Goal: Transaction & Acquisition: Purchase product/service

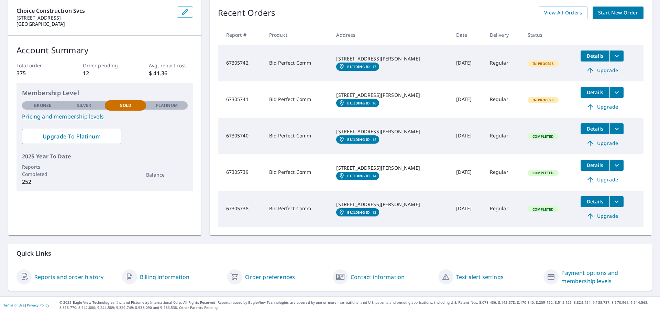
scroll to position [71, 0]
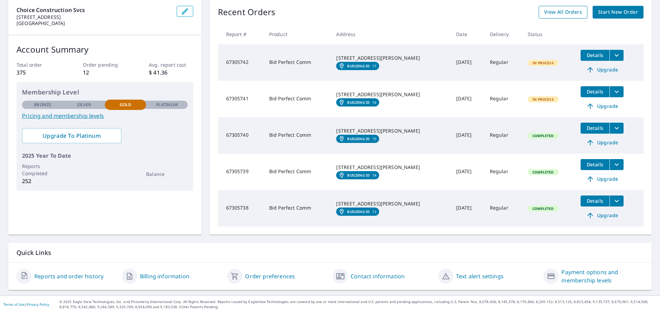
click at [560, 12] on span "View All Orders" at bounding box center [563, 12] width 38 height 9
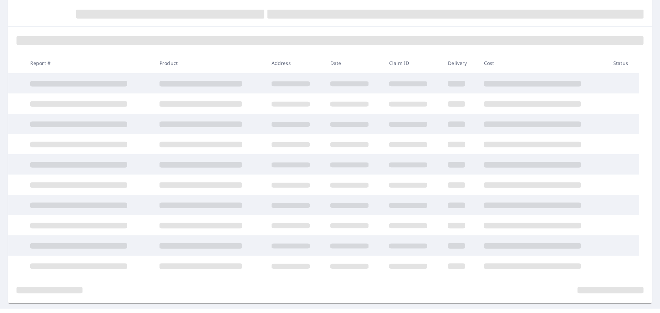
scroll to position [71, 0]
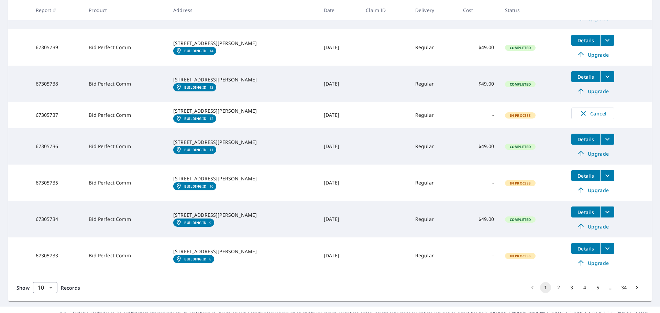
scroll to position [251, 0]
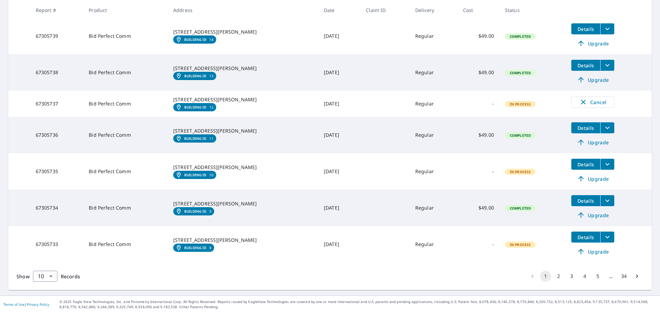
click at [553, 283] on div "Show 10 10 ​ Records 1 2 3 4 5 … 34" at bounding box center [329, 276] width 643 height 27
click at [553, 280] on button "2" at bounding box center [558, 276] width 11 height 11
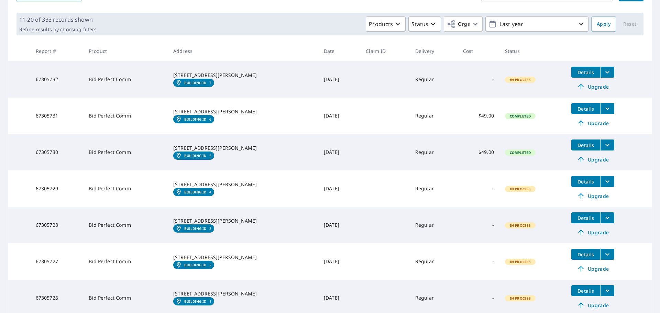
scroll to position [103, 0]
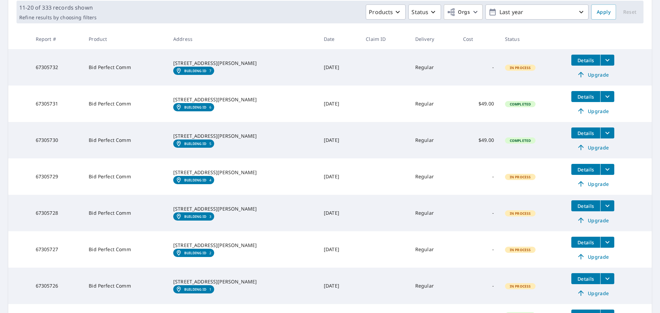
click at [589, 148] on span "Upgrade" at bounding box center [592, 147] width 35 height 8
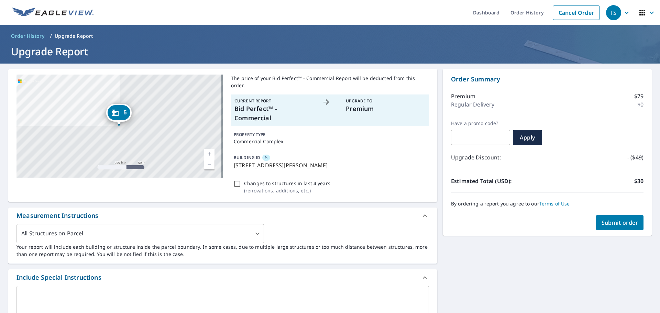
click at [608, 225] on span "Submit order" at bounding box center [619, 223] width 37 height 8
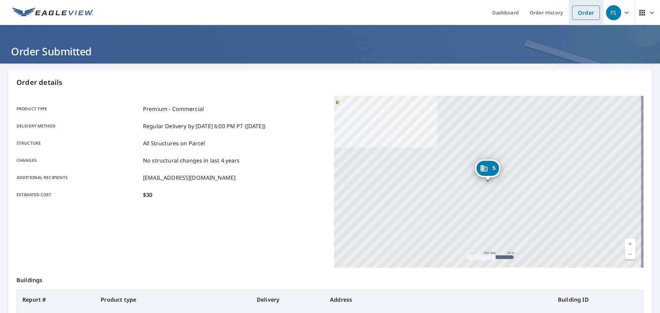
click at [580, 15] on link "Order" at bounding box center [586, 12] width 28 height 14
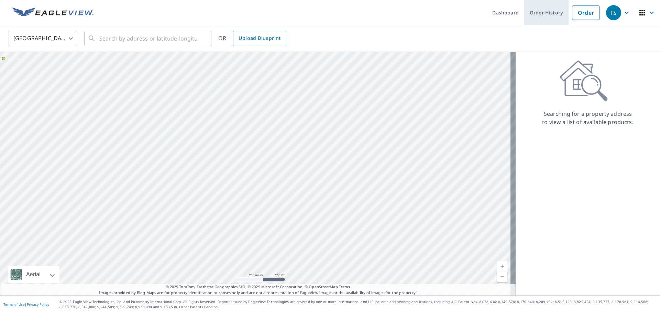
click at [533, 14] on link "Order History" at bounding box center [546, 12] width 44 height 25
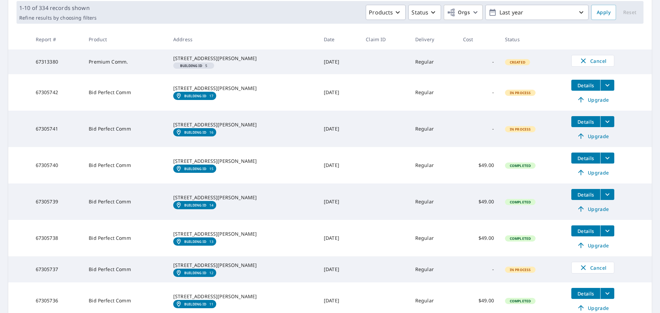
scroll to position [103, 0]
click at [588, 176] on span "Upgrade" at bounding box center [592, 172] width 35 height 8
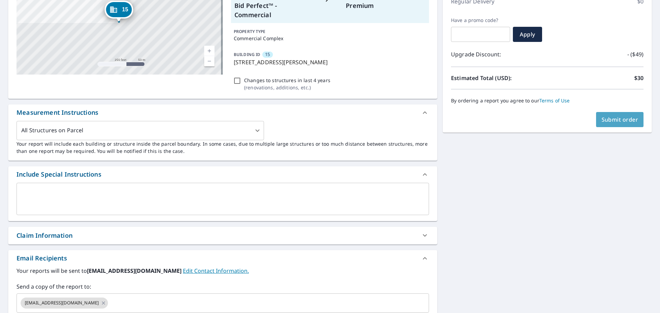
click at [605, 125] on button "Submit order" at bounding box center [620, 119] width 48 height 15
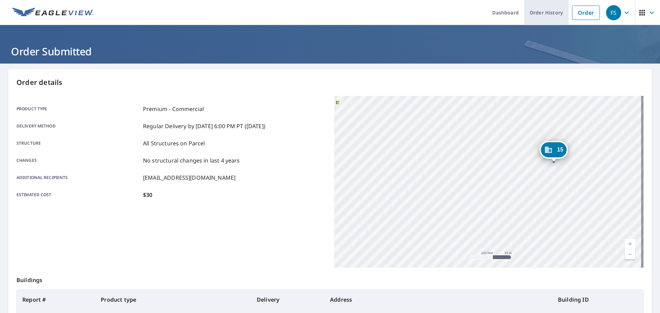
click at [534, 18] on link "Order History" at bounding box center [546, 12] width 44 height 25
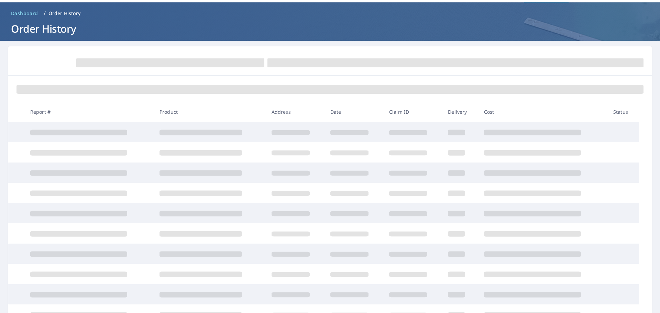
scroll to position [69, 0]
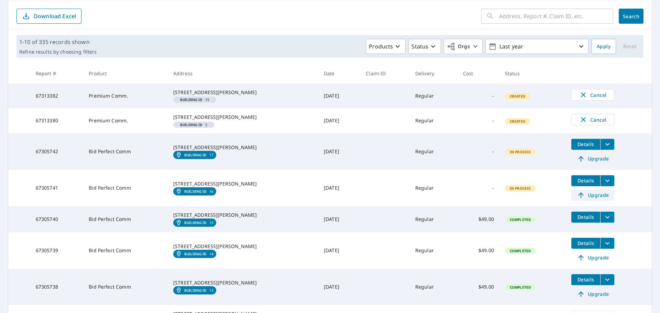
scroll to position [172, 0]
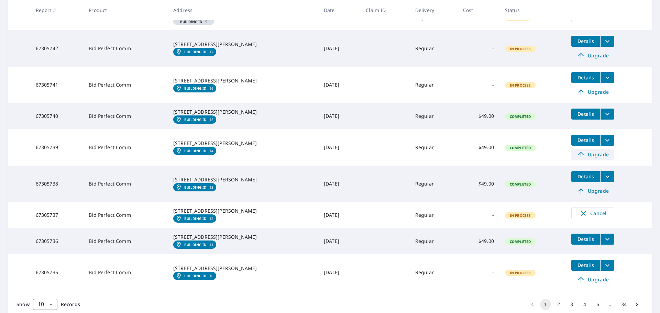
click at [597, 159] on span "Upgrade" at bounding box center [592, 155] width 35 height 8
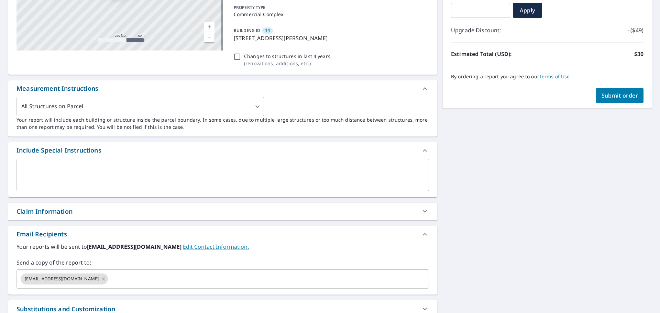
scroll to position [34, 0]
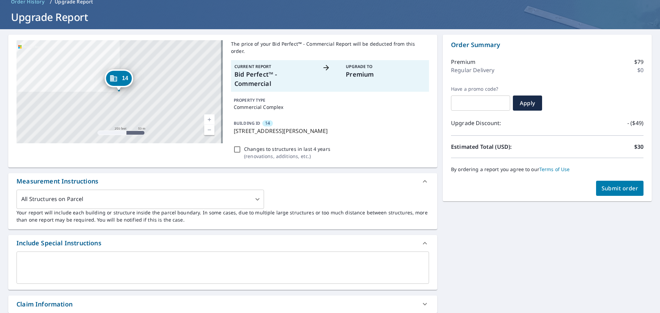
click at [612, 188] on span "Submit order" at bounding box center [619, 189] width 37 height 8
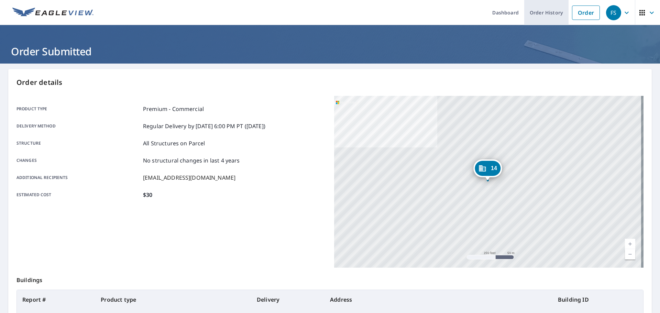
click at [550, 13] on link "Order History" at bounding box center [546, 12] width 44 height 25
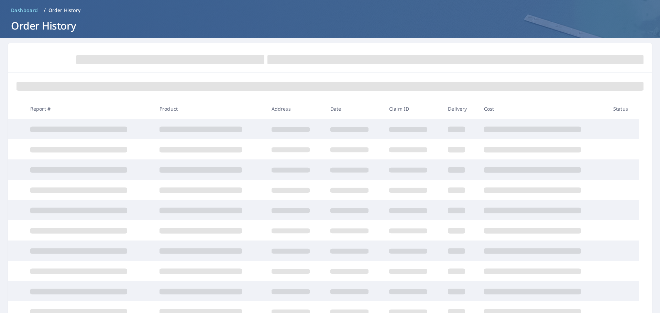
scroll to position [69, 0]
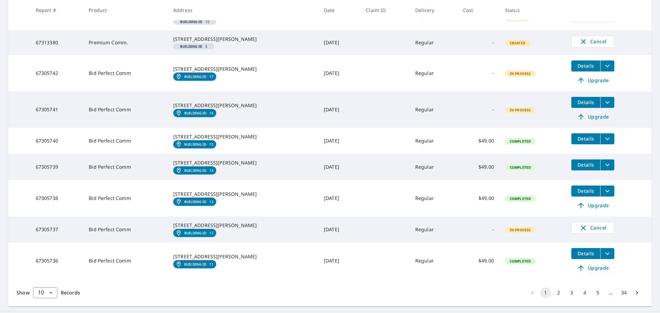
scroll to position [206, 0]
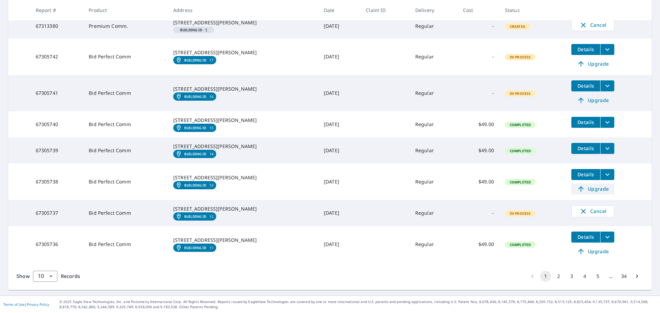
click at [583, 193] on span "Upgrade" at bounding box center [592, 189] width 35 height 8
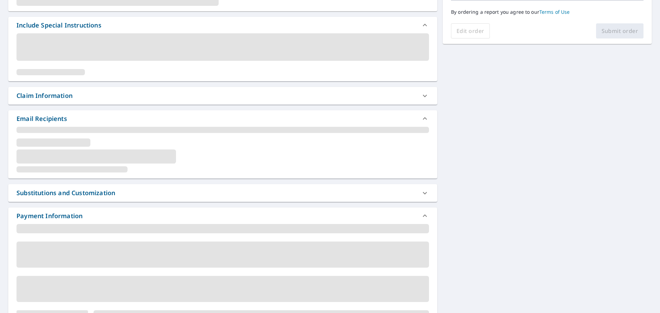
scroll to position [193, 0]
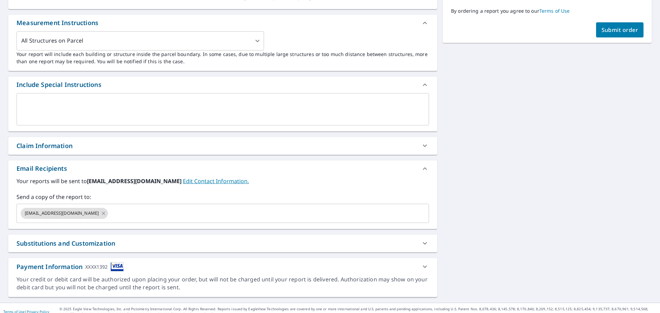
click at [619, 27] on span "Submit order" at bounding box center [619, 30] width 37 height 8
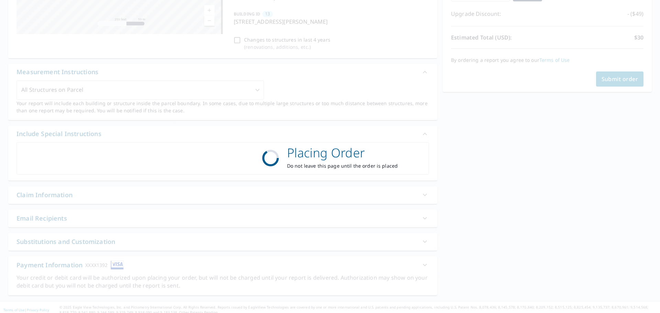
scroll to position [142, 0]
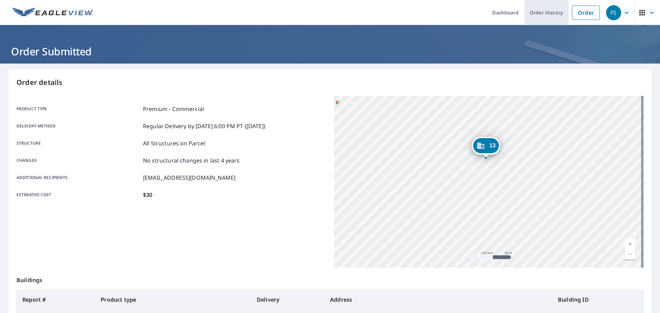
click at [540, 19] on link "Order History" at bounding box center [546, 12] width 44 height 25
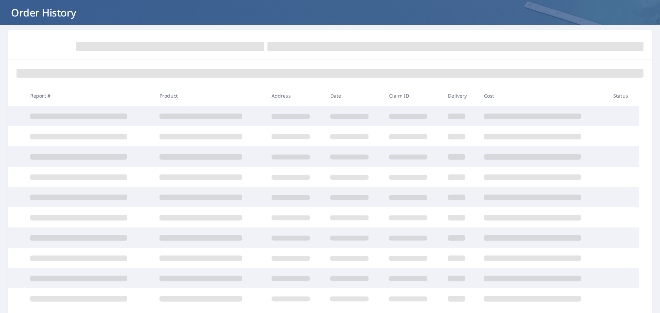
scroll to position [85, 0]
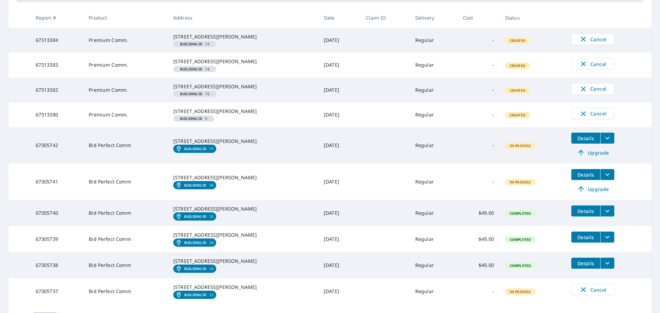
scroll to position [118, 0]
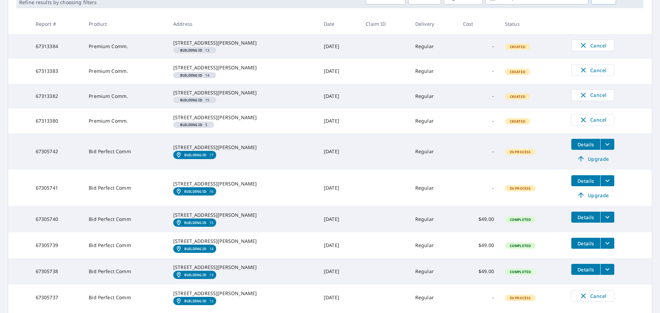
click at [590, 163] on span "Upgrade" at bounding box center [592, 159] width 35 height 8
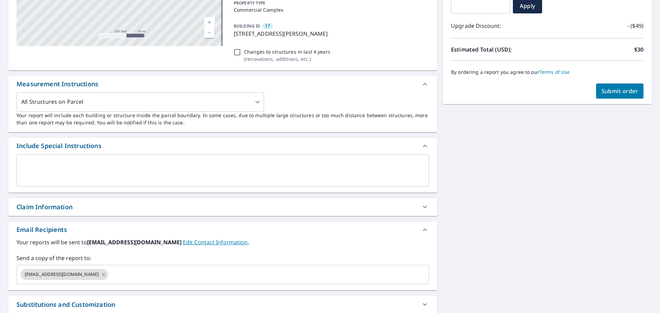
scroll to position [193, 0]
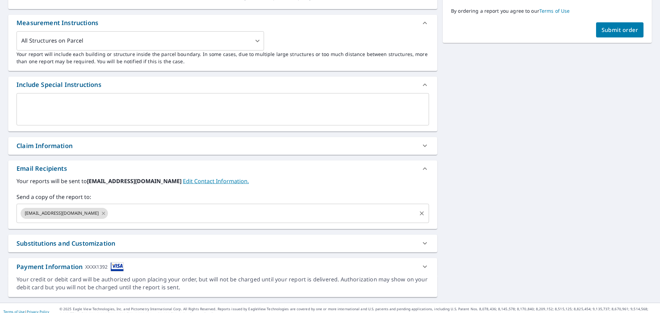
click at [104, 210] on icon at bounding box center [103, 214] width 5 height 8
click at [631, 33] on span "Submit order" at bounding box center [619, 30] width 37 height 8
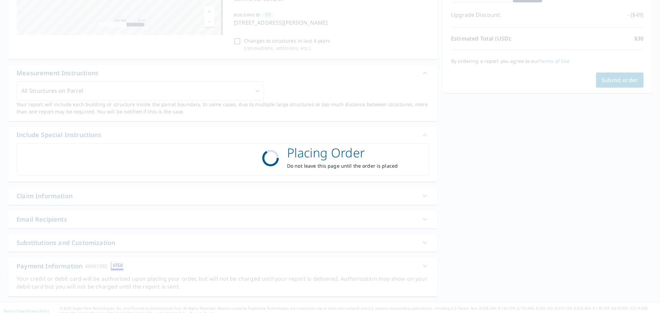
scroll to position [142, 0]
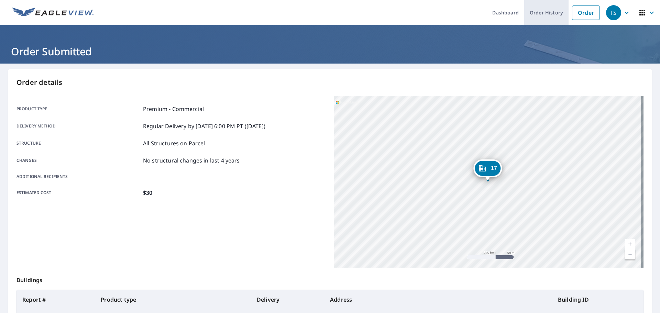
click at [540, 8] on link "Order History" at bounding box center [546, 12] width 44 height 25
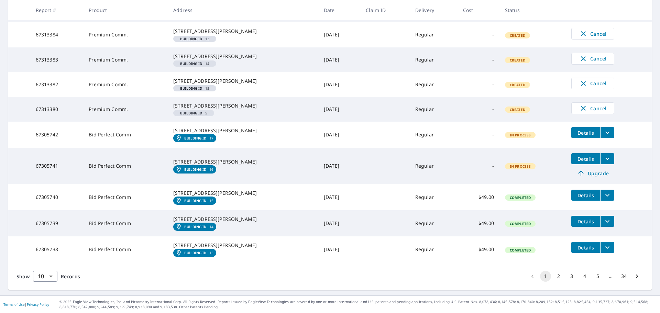
scroll to position [206, 0]
click at [592, 168] on link "Upgrade" at bounding box center [592, 173] width 43 height 11
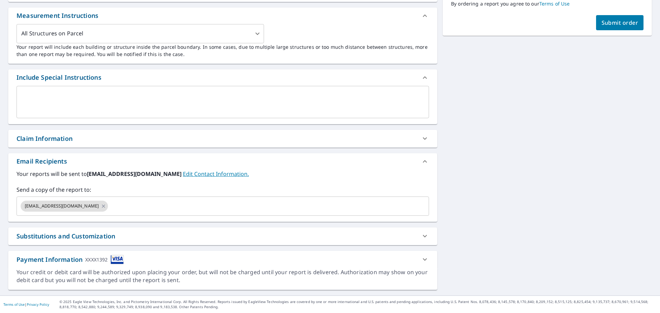
scroll to position [193, 0]
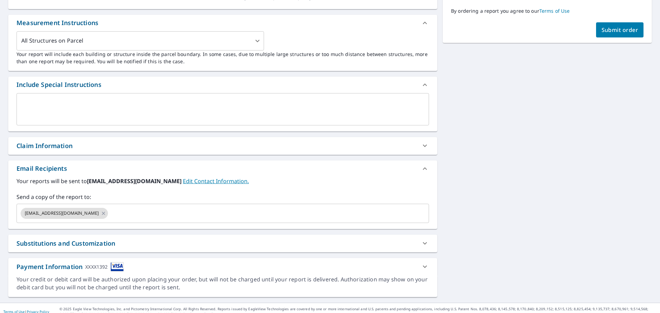
click at [599, 35] on button "Submit order" at bounding box center [620, 29] width 48 height 15
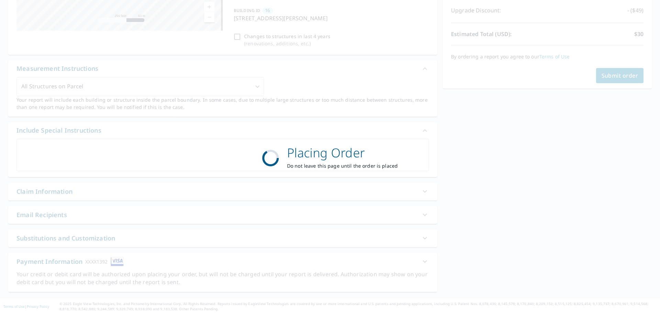
scroll to position [142, 0]
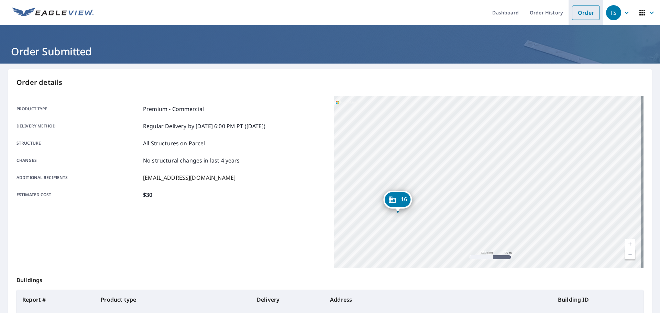
click at [572, 17] on link "Order" at bounding box center [586, 12] width 28 height 14
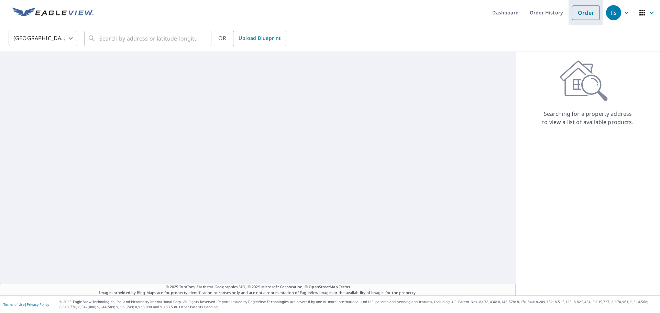
drag, startPoint x: 572, startPoint y: 17, endPoint x: 571, endPoint y: 21, distance: 3.6
click at [571, 21] on li "Order" at bounding box center [585, 12] width 35 height 25
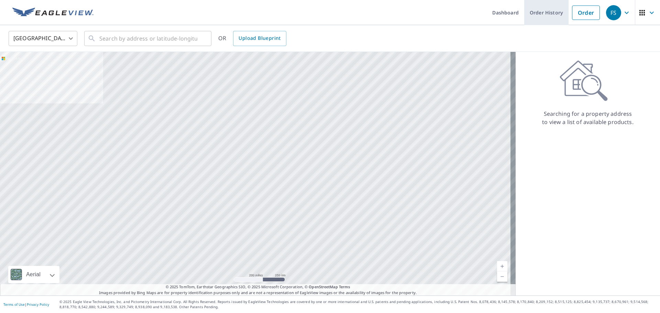
click at [558, 14] on link "Order History" at bounding box center [546, 12] width 44 height 25
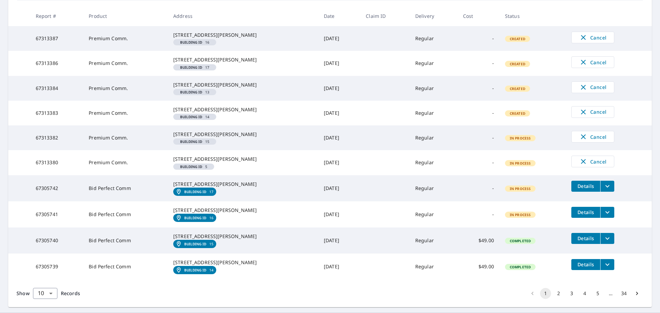
scroll to position [212, 0]
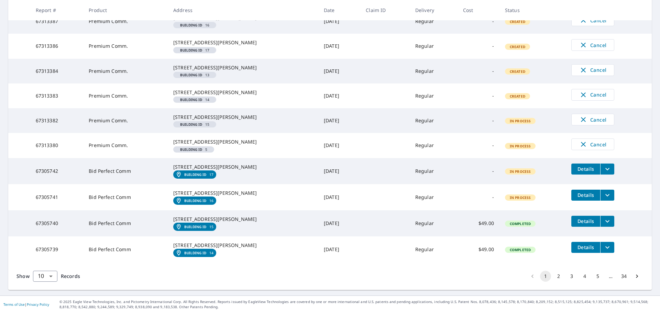
click at [553, 279] on button "2" at bounding box center [558, 276] width 11 height 11
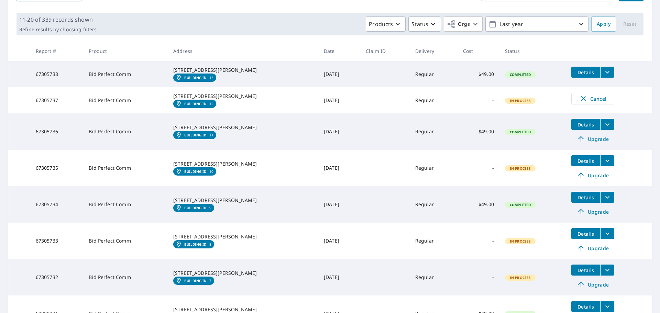
scroll to position [103, 0]
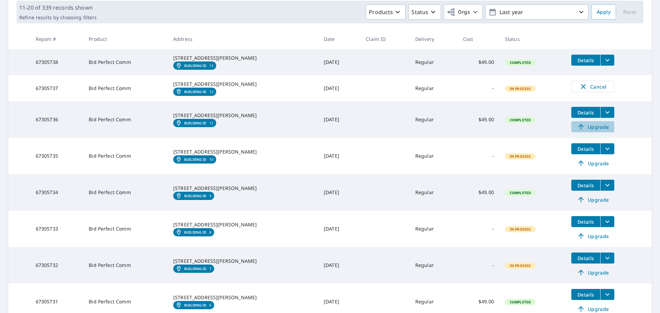
click at [583, 131] on span "Upgrade" at bounding box center [592, 127] width 35 height 8
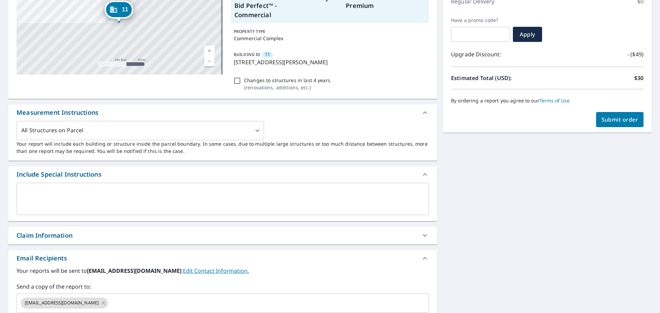
click at [618, 124] on button "Submit order" at bounding box center [620, 119] width 48 height 15
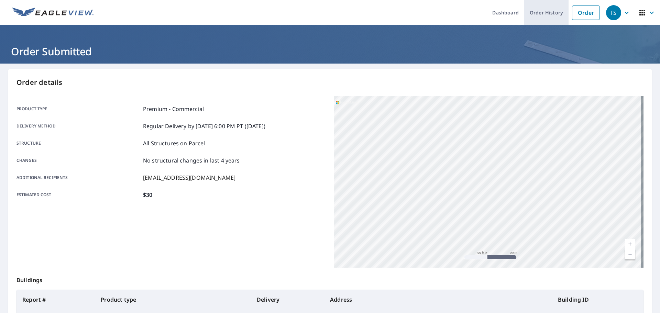
click at [531, 5] on link "Order History" at bounding box center [546, 12] width 44 height 25
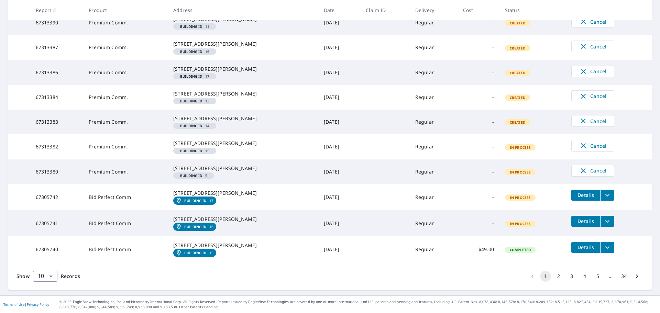
click at [553, 278] on button "2" at bounding box center [558, 276] width 11 height 11
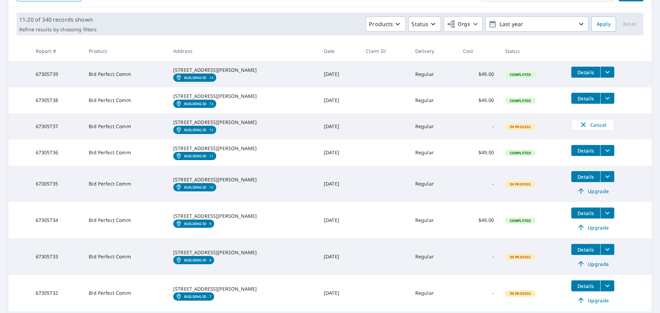
scroll to position [103, 0]
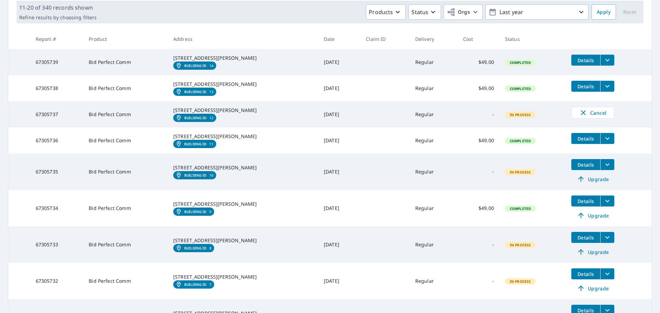
click at [583, 183] on span "Upgrade" at bounding box center [592, 179] width 35 height 8
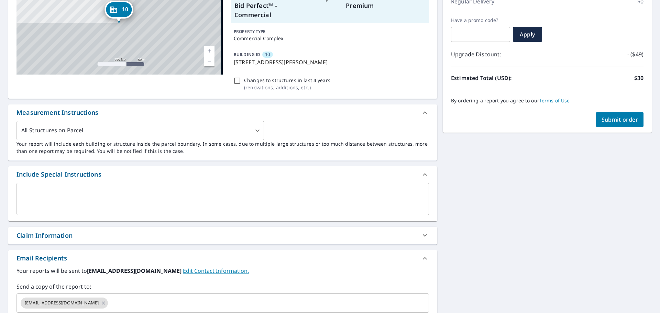
click at [624, 126] on button "Submit order" at bounding box center [620, 119] width 48 height 15
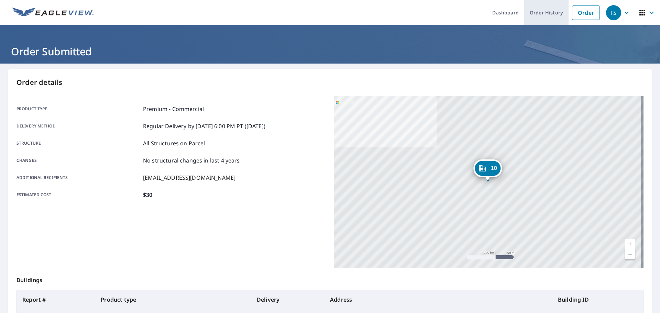
click at [556, 12] on link "Order History" at bounding box center [546, 12] width 44 height 25
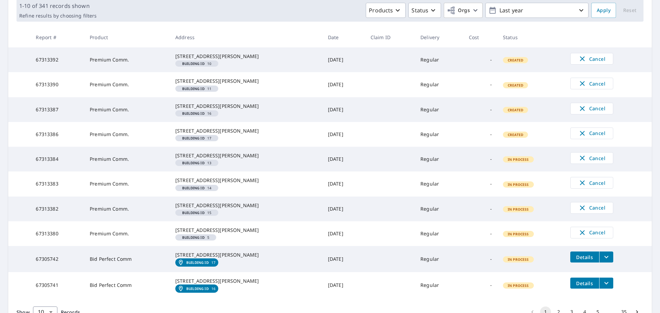
scroll to position [209, 0]
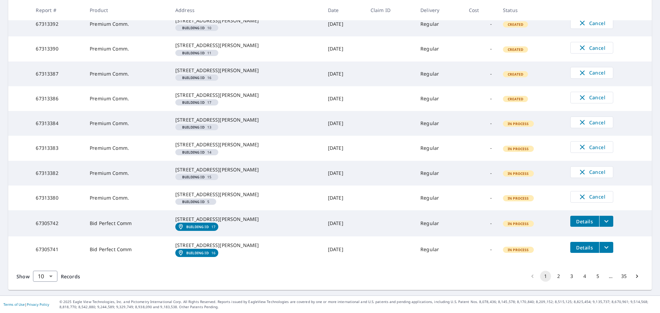
click at [556, 280] on button "2" at bounding box center [558, 276] width 11 height 11
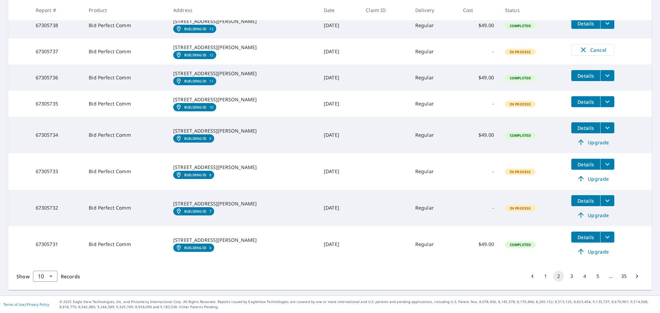
scroll to position [222, 0]
click at [587, 146] on span "Upgrade" at bounding box center [592, 142] width 35 height 8
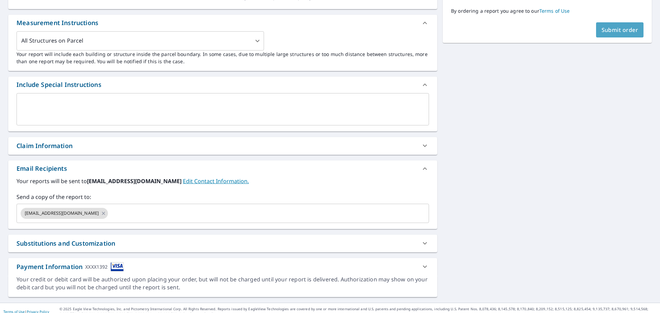
click at [607, 24] on button "Submit order" at bounding box center [620, 29] width 48 height 15
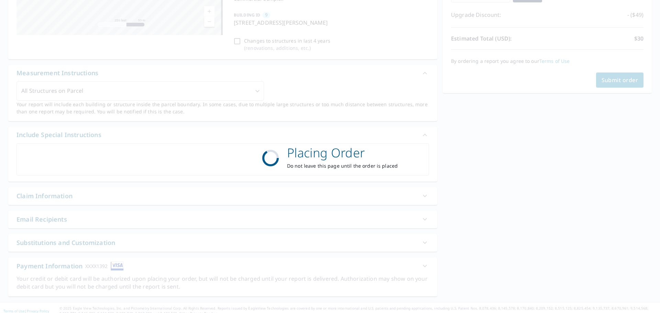
scroll to position [142, 0]
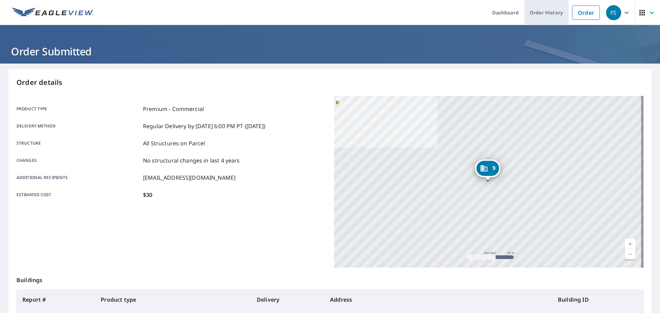
click at [539, 7] on link "Order History" at bounding box center [546, 12] width 44 height 25
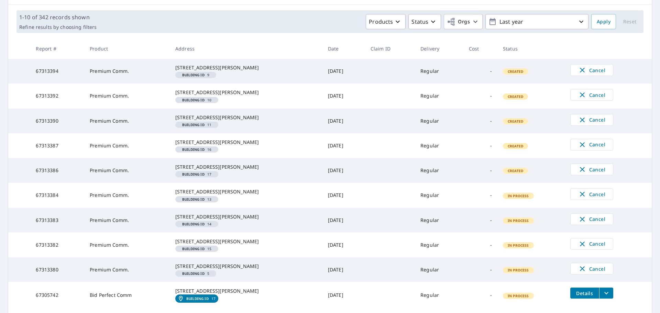
scroll to position [208, 0]
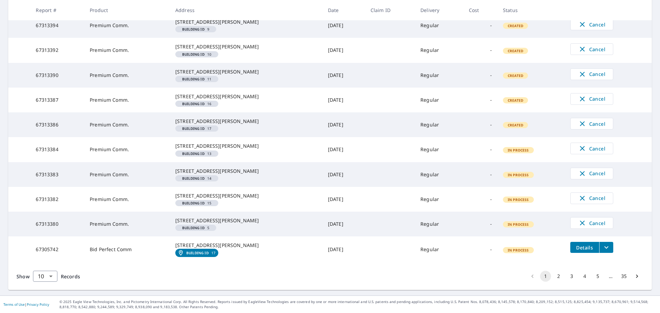
click at [556, 276] on button "2" at bounding box center [558, 276] width 11 height 11
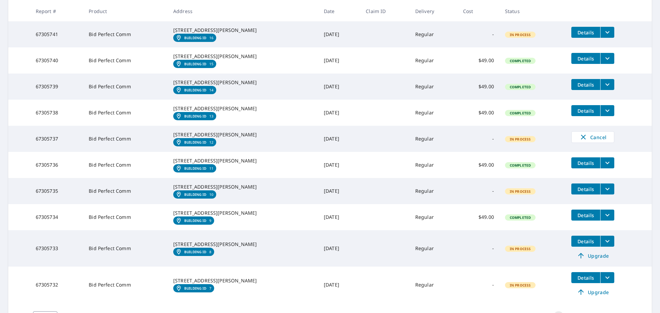
scroll to position [222, 0]
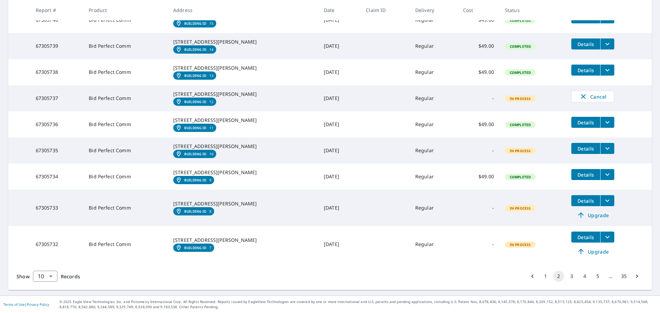
click at [595, 219] on span "Upgrade" at bounding box center [592, 215] width 35 height 8
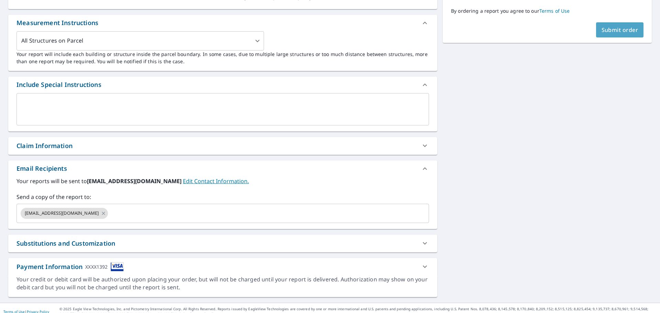
click at [609, 25] on button "Submit order" at bounding box center [620, 29] width 48 height 15
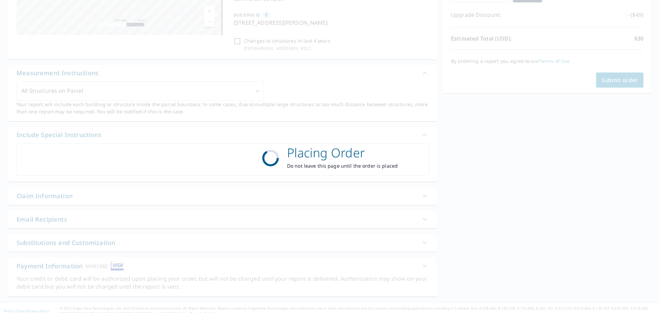
scroll to position [142, 0]
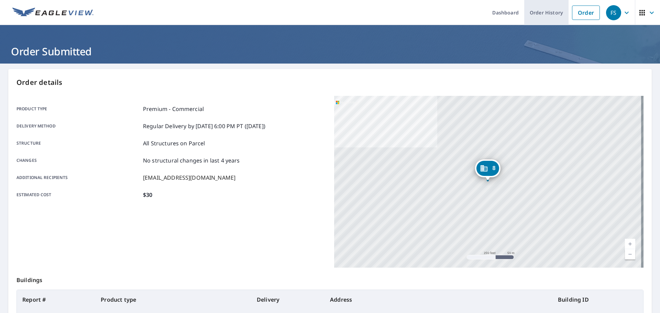
click at [535, 5] on link "Order History" at bounding box center [546, 12] width 44 height 25
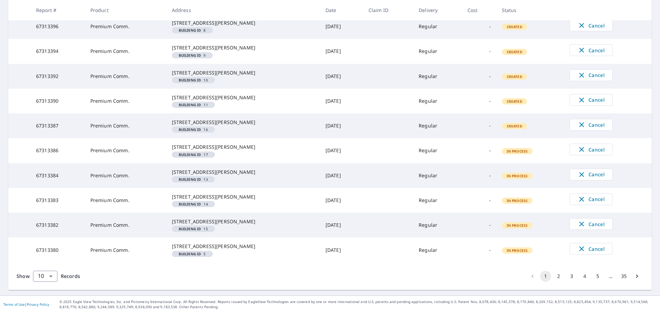
scroll to position [207, 0]
click at [553, 276] on button "2" at bounding box center [558, 276] width 11 height 11
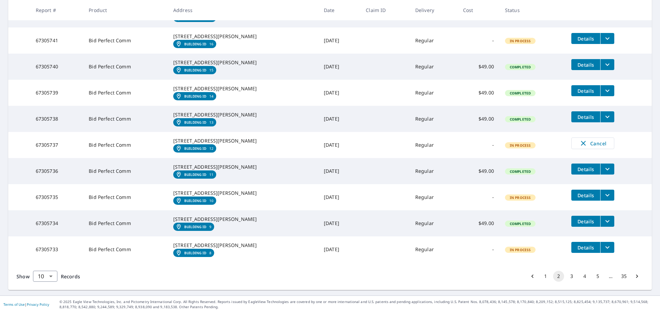
scroll to position [220, 0]
click at [590, 216] on button "Details" at bounding box center [585, 221] width 29 height 11
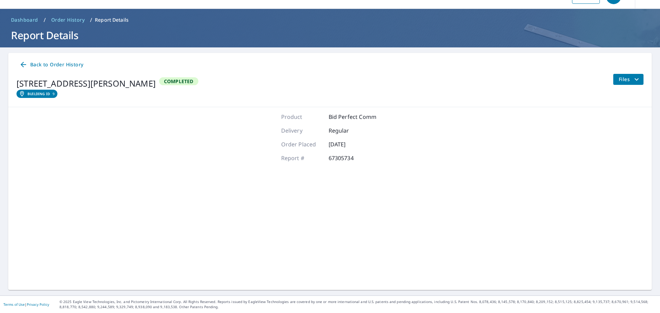
scroll to position [16, 0]
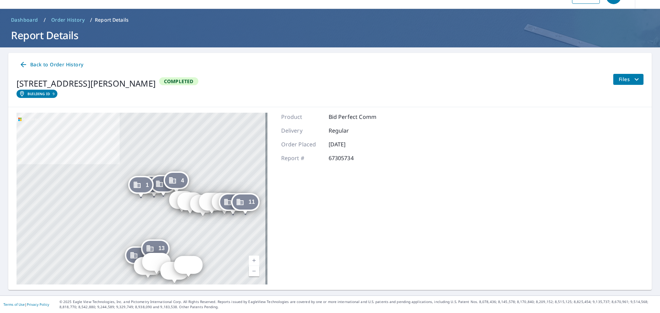
click at [632, 79] on icon "filesDropdownBtn-67305734" at bounding box center [636, 79] width 8 height 8
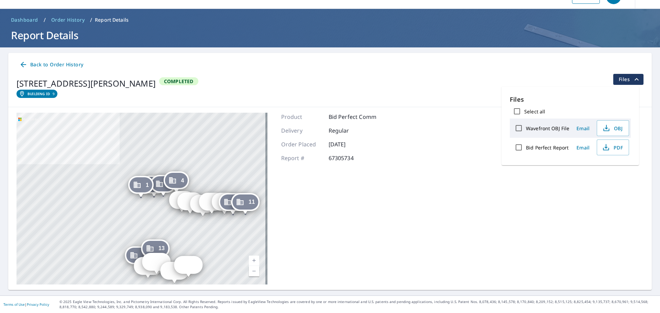
click at [383, 73] on div "Back to Order History 10334 Corbeil Dr Saint Louis, MO 63146 Building ID 9 Comp…" at bounding box center [329, 80] width 643 height 54
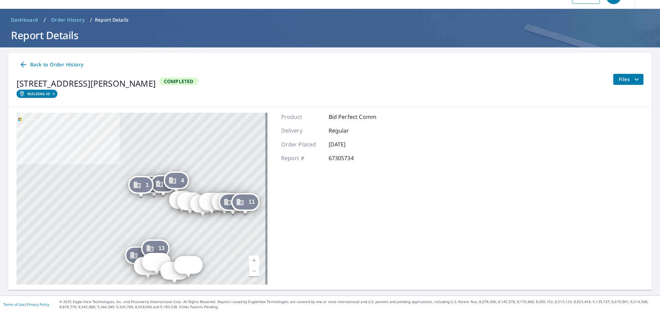
click at [51, 64] on span "Back to Order History" at bounding box center [51, 64] width 64 height 9
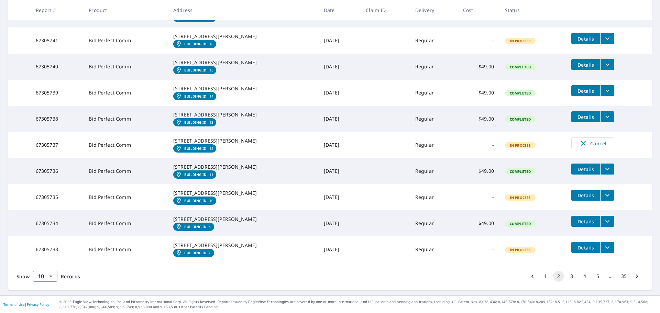
scroll to position [220, 0]
click at [565, 276] on li "3" at bounding box center [571, 276] width 13 height 11
click at [566, 275] on button "3" at bounding box center [571, 276] width 11 height 11
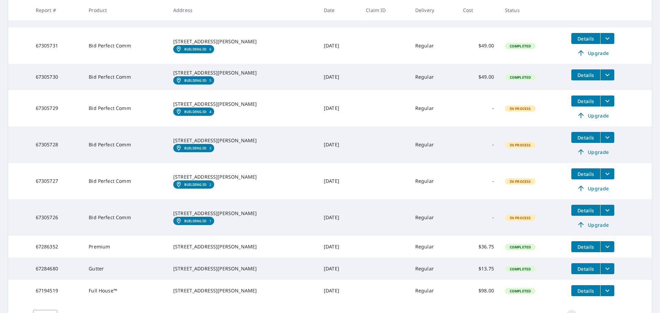
scroll to position [172, 0]
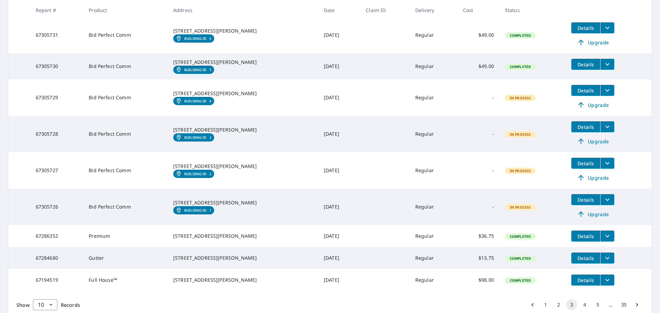
click at [591, 218] on span "Upgrade" at bounding box center [592, 214] width 35 height 8
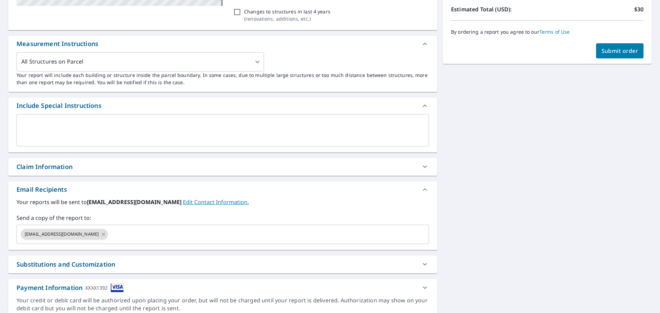
click at [622, 45] on button "Submit order" at bounding box center [620, 50] width 48 height 15
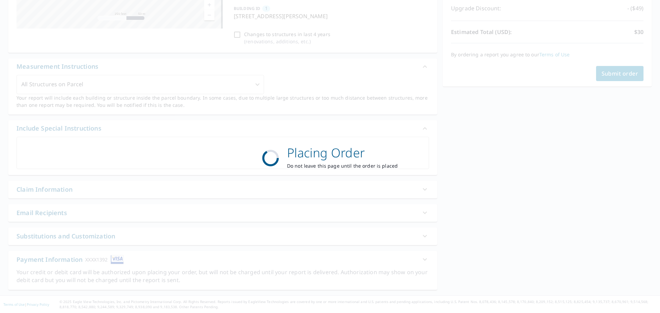
scroll to position [142, 0]
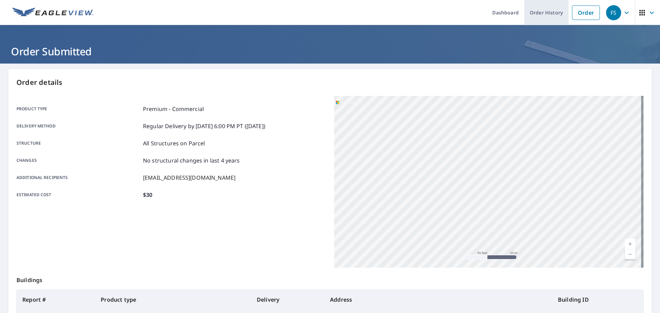
click at [544, 12] on link "Order History" at bounding box center [546, 12] width 44 height 25
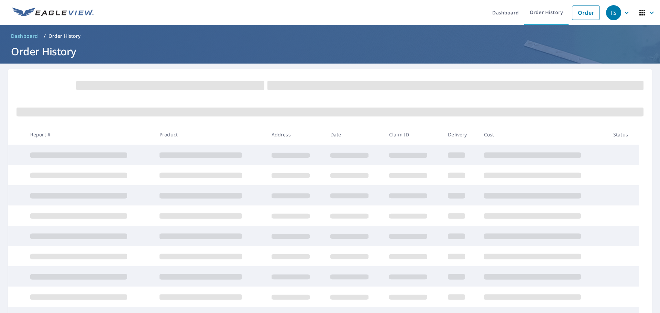
scroll to position [85, 0]
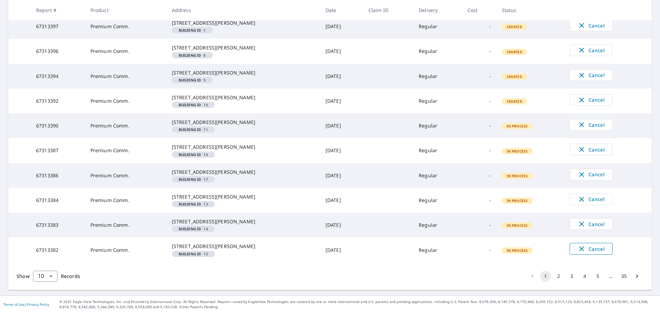
scroll to position [207, 0]
click at [567, 278] on button "3" at bounding box center [571, 276] width 11 height 11
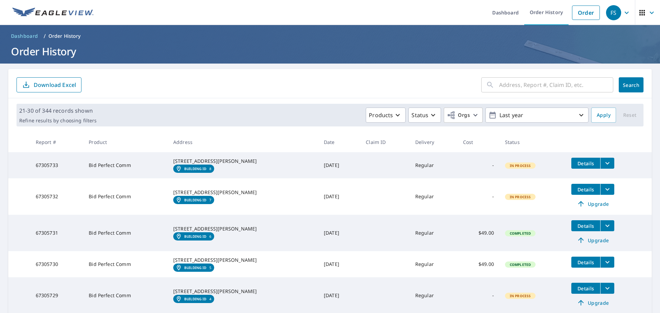
scroll to position [172, 0]
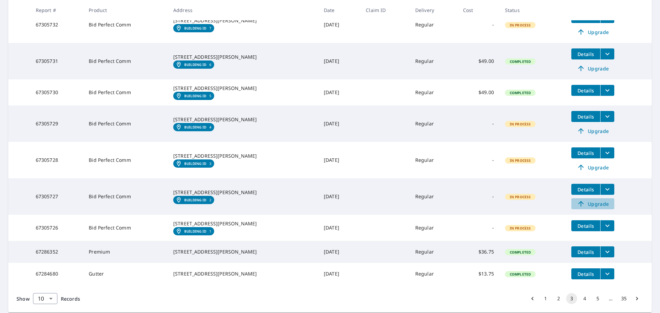
click at [592, 208] on span "Upgrade" at bounding box center [592, 204] width 35 height 8
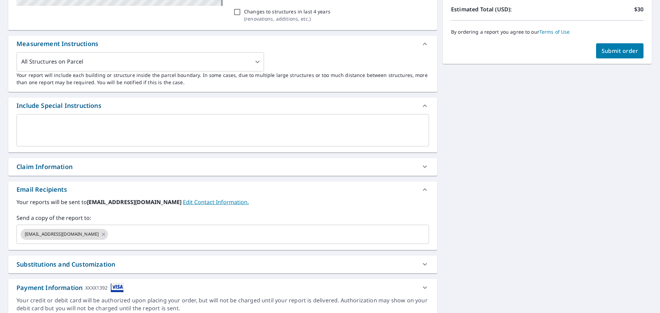
click at [617, 54] on button "Submit order" at bounding box center [620, 50] width 48 height 15
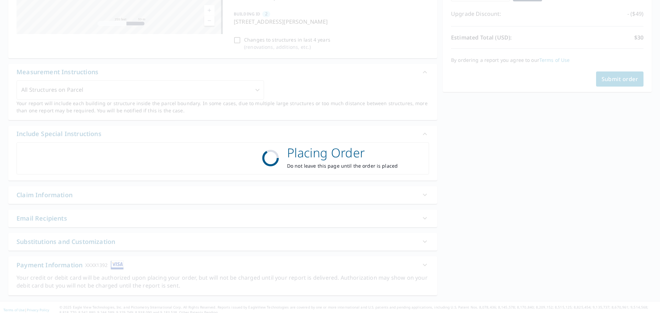
scroll to position [142, 0]
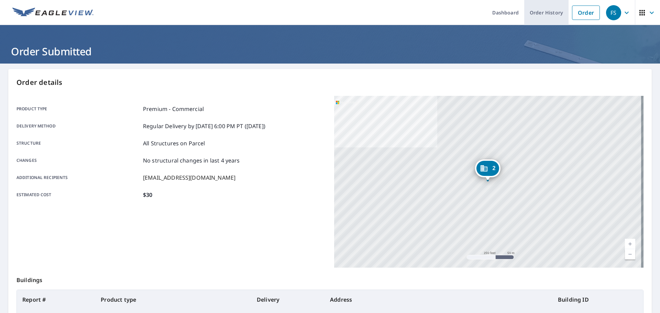
click at [544, 11] on link "Order History" at bounding box center [546, 12] width 44 height 25
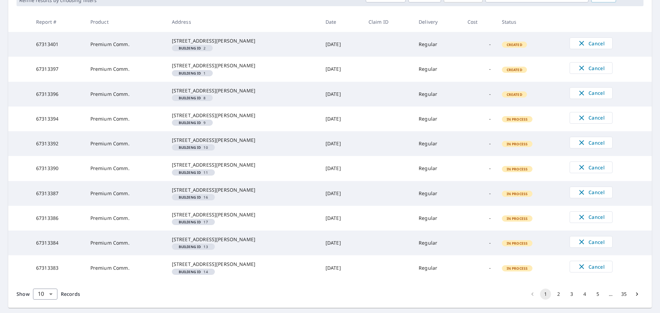
scroll to position [207, 0]
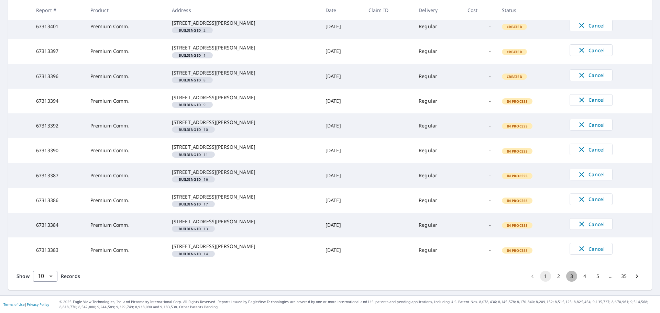
click at [566, 279] on button "3" at bounding box center [571, 276] width 11 height 11
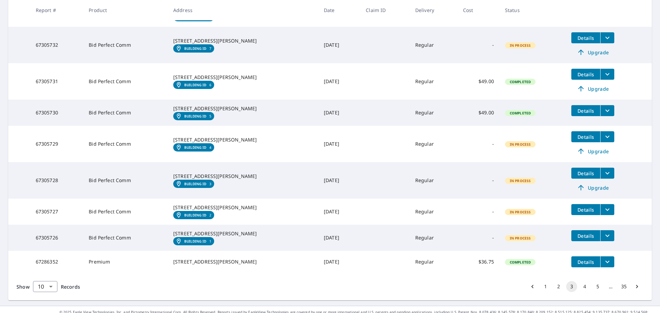
scroll to position [225, 0]
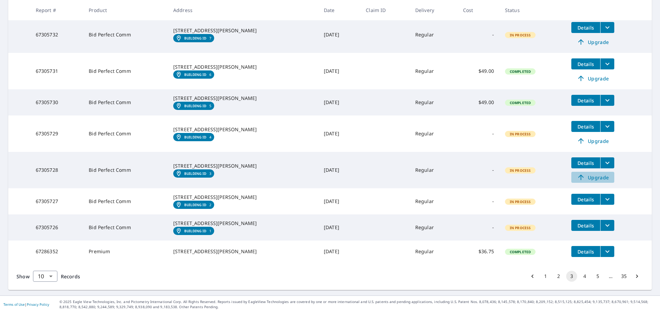
click at [594, 173] on span "Upgrade" at bounding box center [592, 177] width 35 height 8
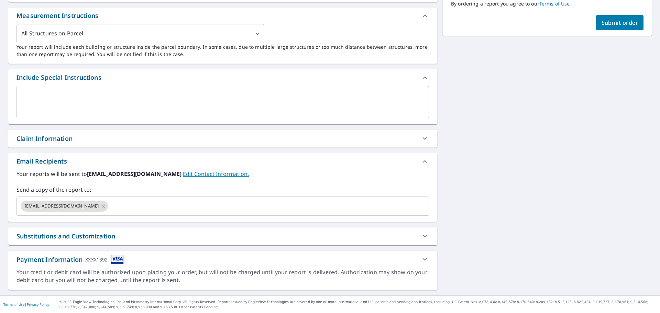
scroll to position [193, 0]
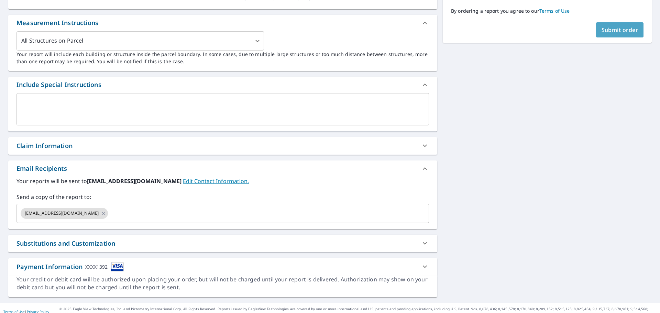
click at [618, 36] on button "Submit order" at bounding box center [620, 29] width 48 height 15
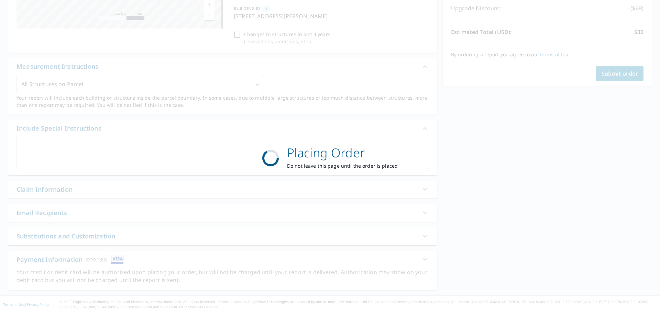
scroll to position [142, 0]
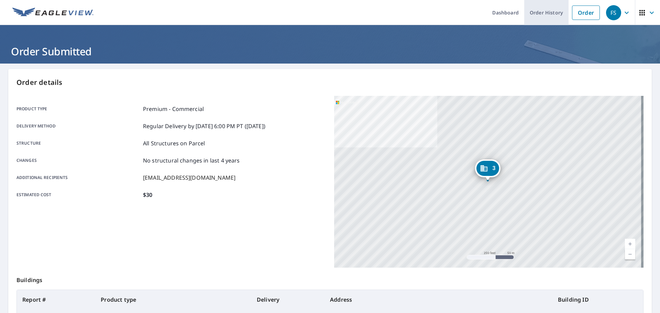
click at [545, 14] on link "Order History" at bounding box center [546, 12] width 44 height 25
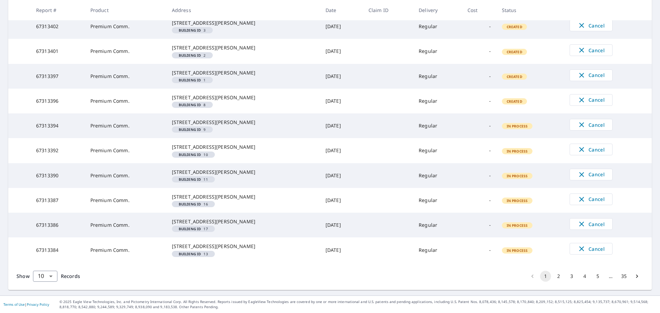
scroll to position [207, 0]
click at [565, 280] on li "3" at bounding box center [571, 276] width 13 height 11
click at [566, 277] on button "3" at bounding box center [571, 276] width 11 height 11
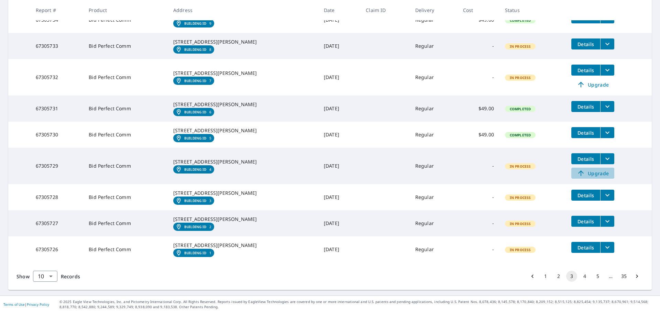
click at [588, 169] on span "Upgrade" at bounding box center [592, 173] width 35 height 8
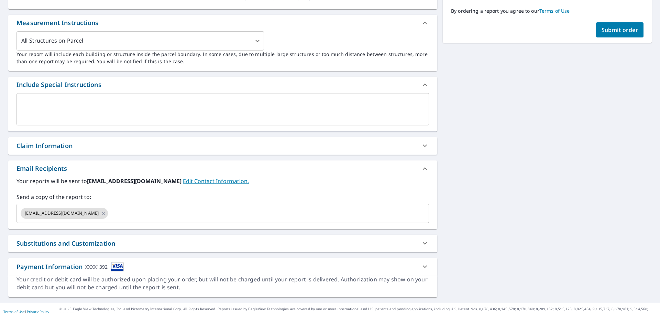
click at [612, 30] on span "Submit order" at bounding box center [619, 30] width 37 height 8
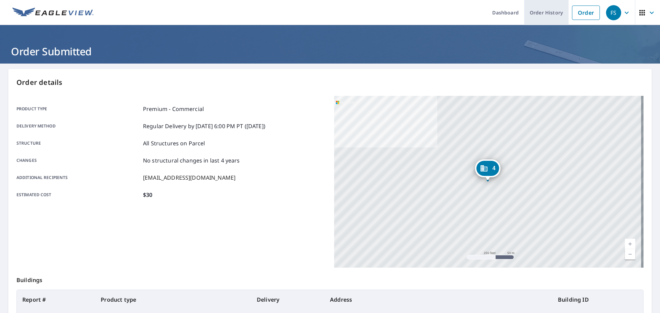
click at [543, 16] on link "Order History" at bounding box center [546, 12] width 44 height 25
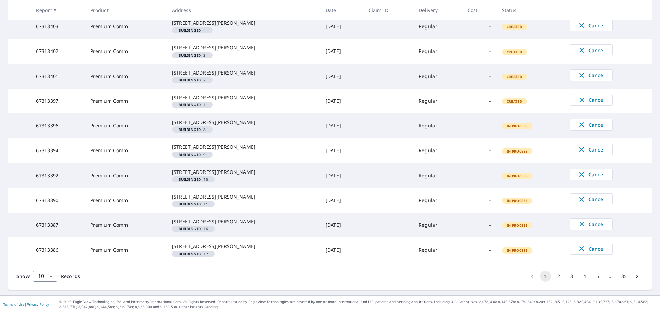
click at [569, 275] on button "3" at bounding box center [571, 276] width 11 height 11
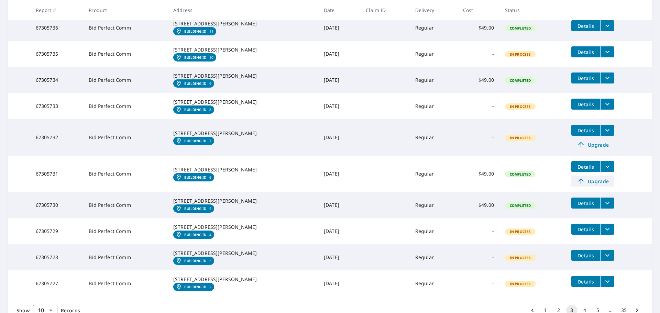
click at [584, 185] on span "Upgrade" at bounding box center [592, 181] width 35 height 8
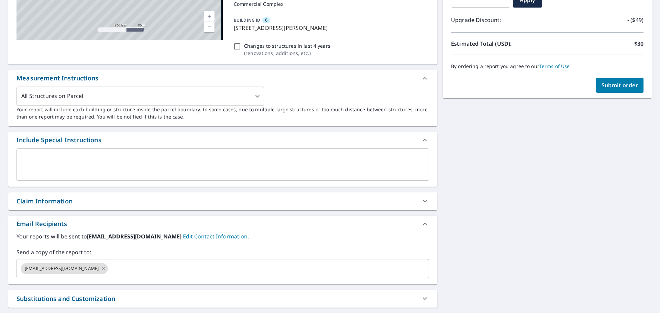
click at [615, 85] on span "Submit order" at bounding box center [619, 85] width 37 height 8
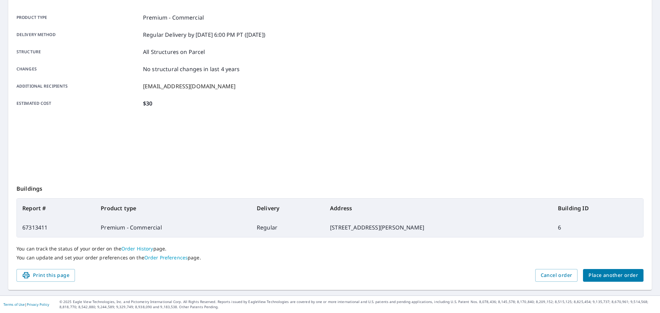
scroll to position [91, 0]
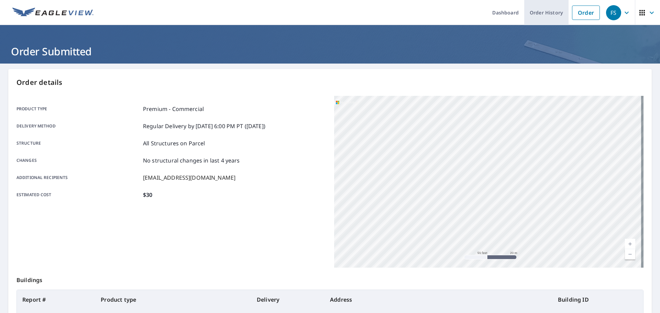
click at [550, 13] on link "Order History" at bounding box center [546, 12] width 44 height 25
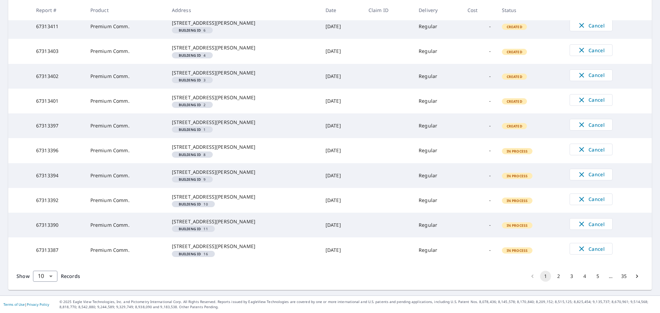
click at [570, 277] on button "3" at bounding box center [571, 276] width 11 height 11
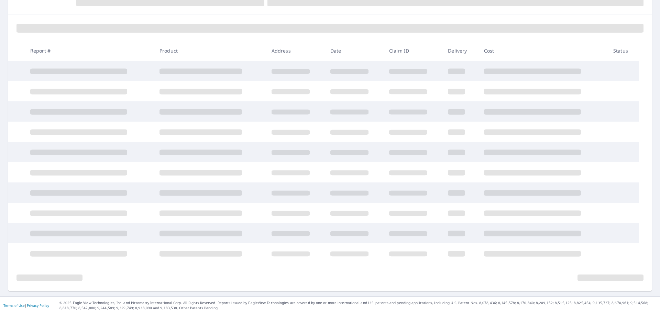
scroll to position [85, 0]
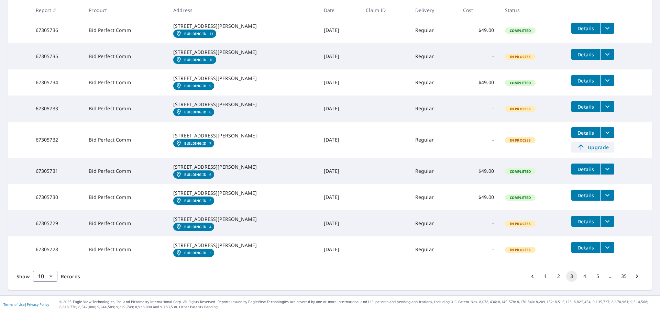
click at [592, 151] on span "Upgrade" at bounding box center [592, 147] width 35 height 8
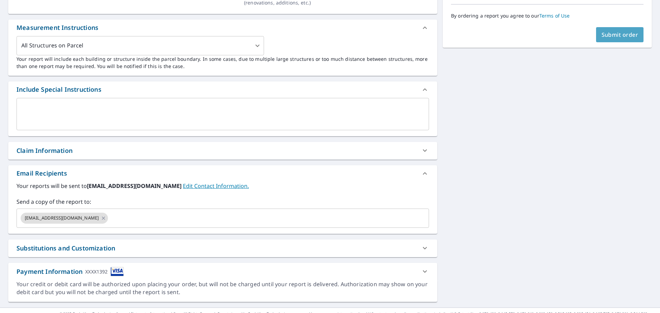
click at [613, 42] on button "Submit order" at bounding box center [620, 34] width 48 height 15
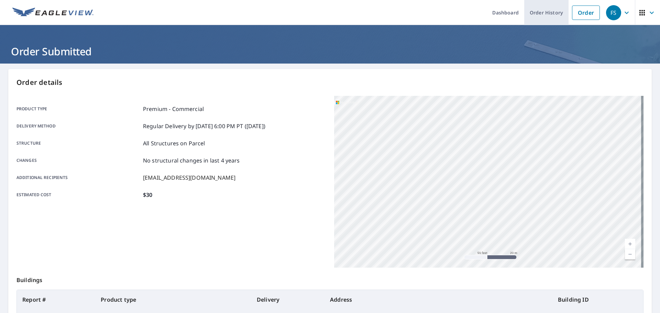
click at [542, 7] on link "Order History" at bounding box center [546, 12] width 44 height 25
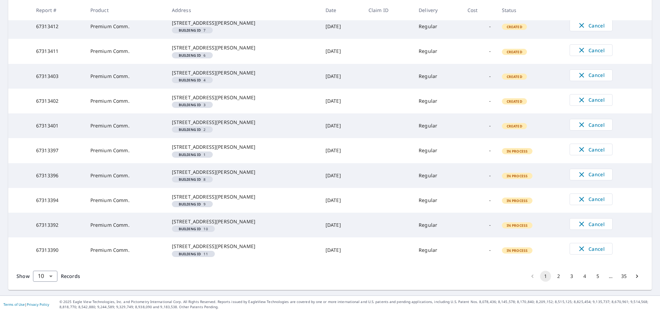
scroll to position [207, 0]
click at [580, 276] on button "4" at bounding box center [584, 276] width 11 height 11
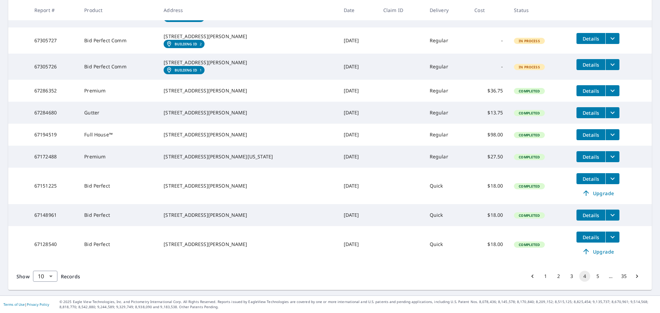
scroll to position [185, 0]
click at [571, 275] on button "3" at bounding box center [571, 276] width 11 height 11
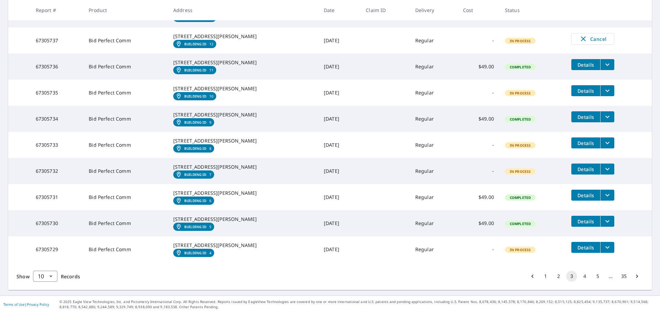
scroll to position [220, 0]
click at [553, 276] on button "2" at bounding box center [558, 276] width 11 height 11
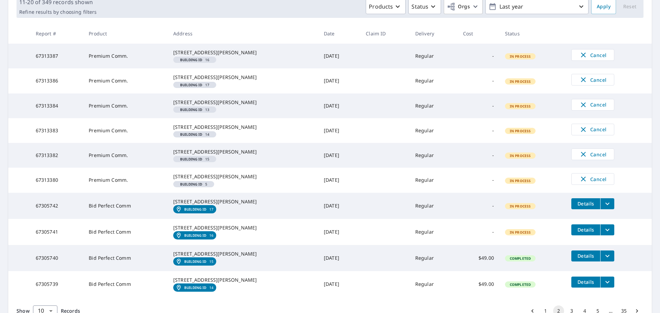
scroll to position [206, 0]
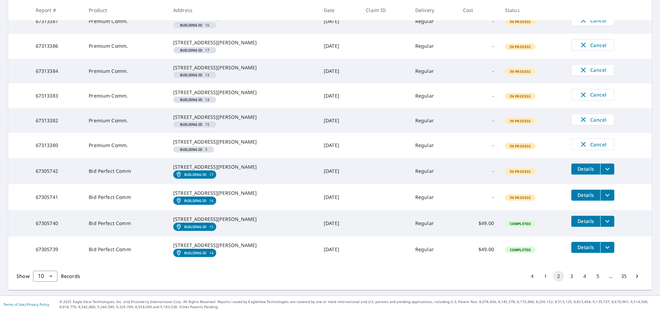
click at [540, 282] on button "1" at bounding box center [545, 276] width 11 height 11
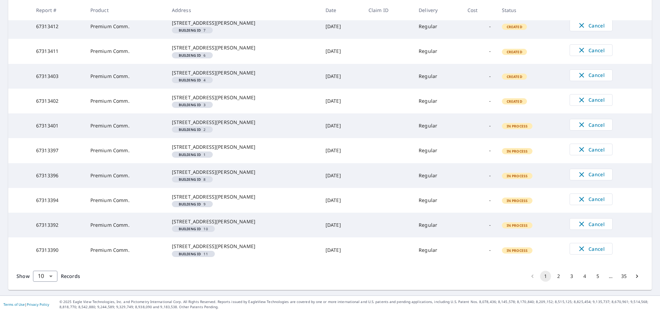
scroll to position [207, 0]
click at [567, 278] on button "3" at bounding box center [571, 276] width 11 height 11
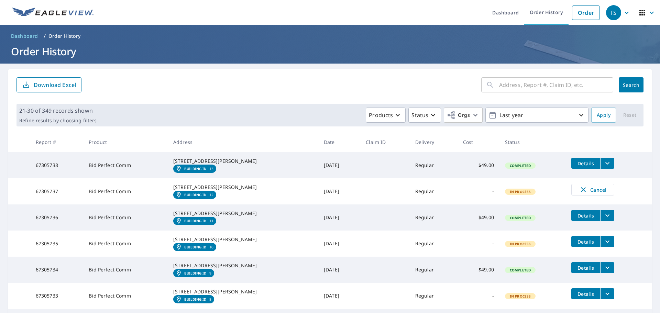
scroll to position [34, 0]
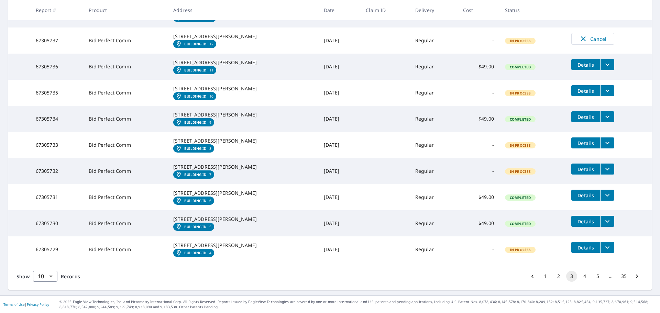
scroll to position [220, 0]
click at [540, 275] on button "1" at bounding box center [545, 276] width 11 height 11
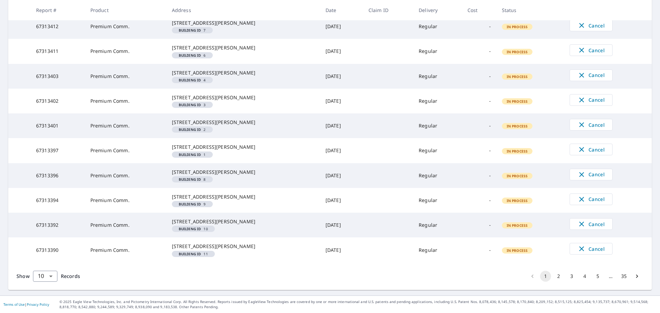
scroll to position [207, 0]
click at [553, 277] on button "2" at bounding box center [558, 276] width 11 height 11
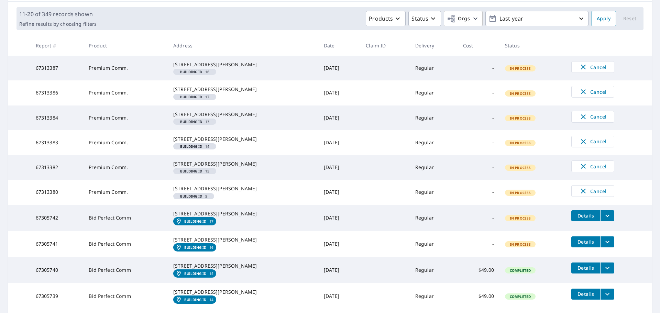
scroll to position [212, 0]
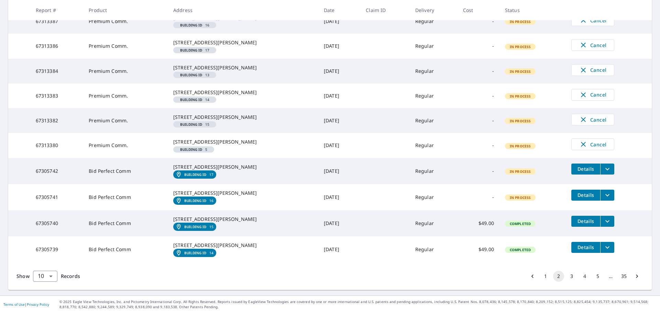
click at [566, 275] on button "3" at bounding box center [571, 276] width 11 height 11
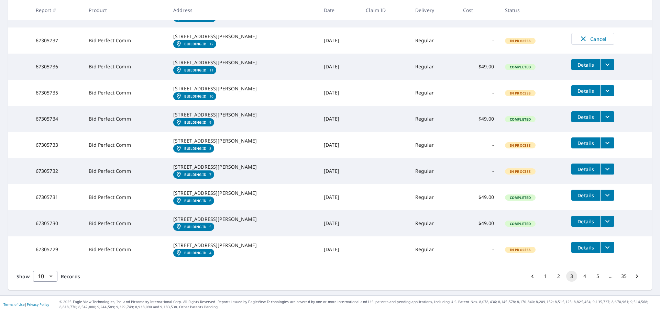
scroll to position [220, 0]
click at [580, 277] on button "4" at bounding box center [584, 276] width 11 height 11
